Goal: Information Seeking & Learning: Learn about a topic

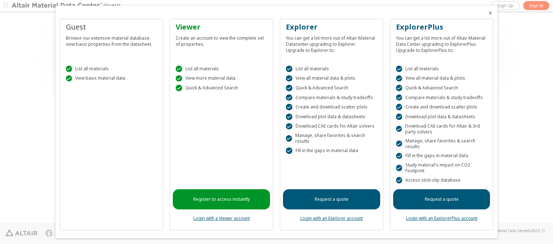
click at [487, 13] on icon "Close" at bounding box center [490, 13] width 6 height 6
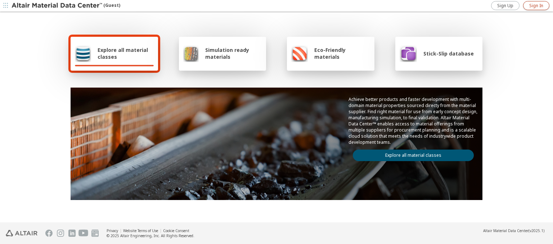
click at [536, 5] on span "Sign In" at bounding box center [536, 6] width 14 height 6
click at [57, 6] on img at bounding box center [58, 5] width 92 height 7
click at [123, 53] on span "Explore all material classes" at bounding box center [126, 53] width 56 height 14
click at [410, 153] on link "Explore all material classes" at bounding box center [413, 155] width 121 height 12
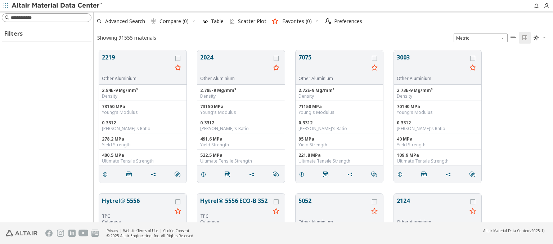
scroll to position [172, 453]
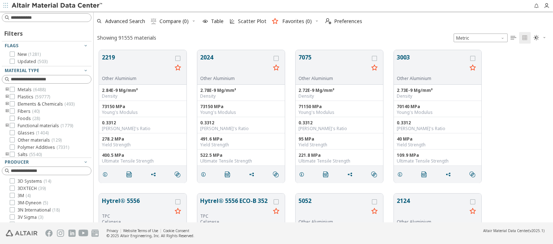
type input "****"
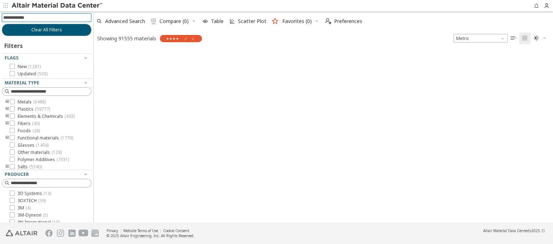
scroll to position [171, 453]
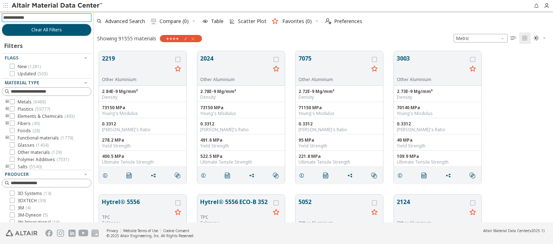
click at [57, 6] on img at bounding box center [58, 5] width 92 height 7
